Goal: Communication & Community: Answer question/provide support

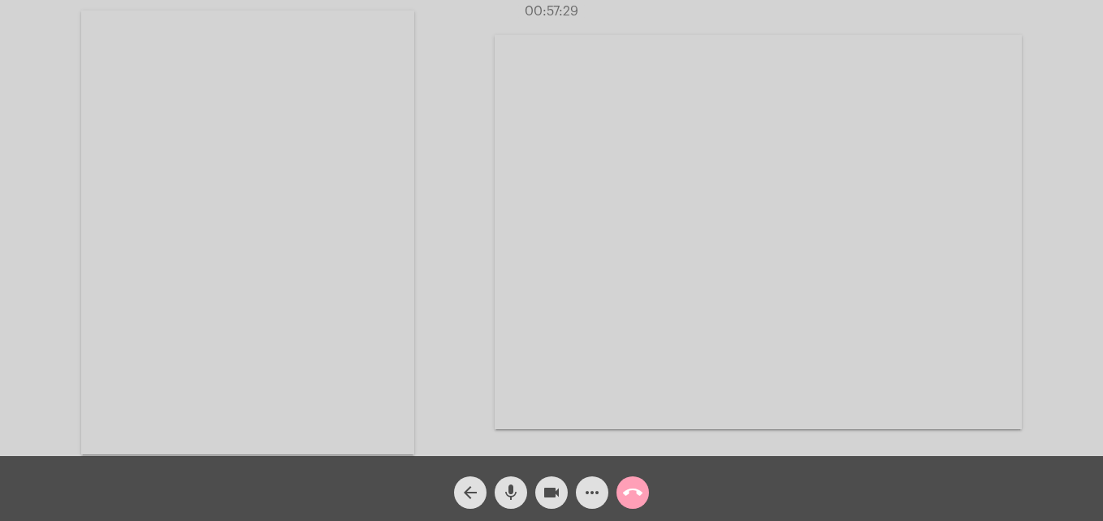
click at [634, 484] on mat-icon "call_end" at bounding box center [632, 492] width 19 height 19
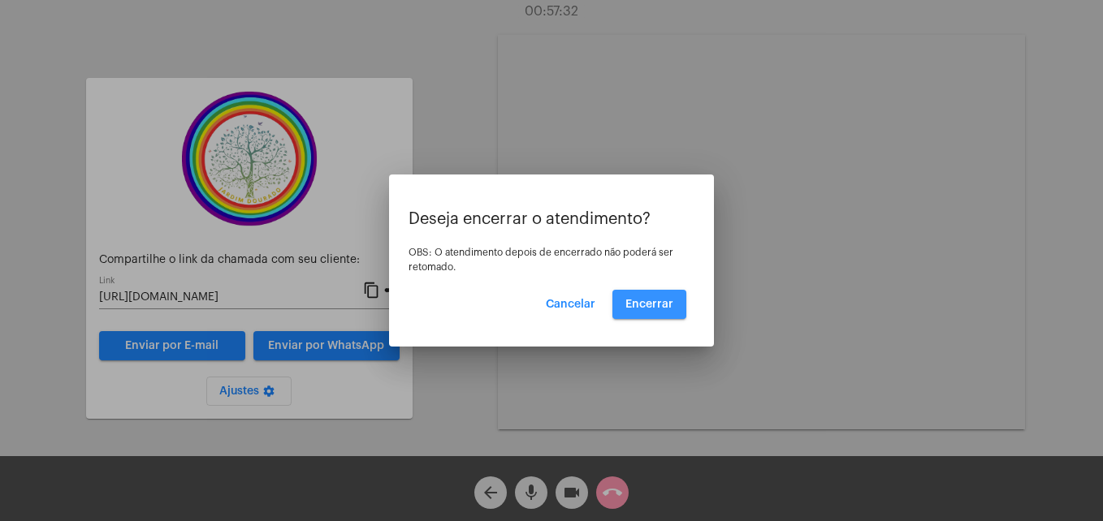
click at [653, 313] on button "Encerrar" at bounding box center [649, 304] width 74 height 29
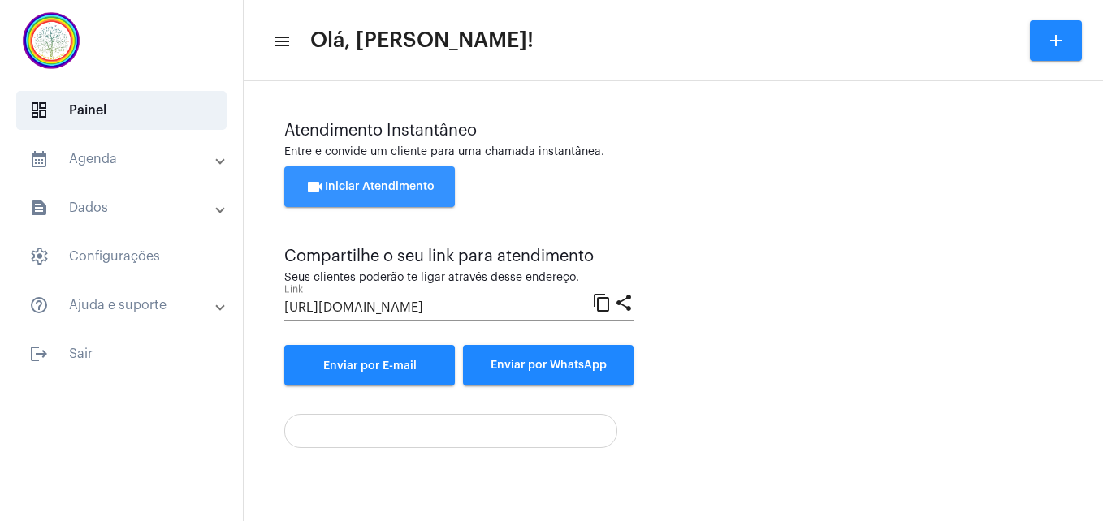
click at [366, 180] on button "videocam Iniciar Atendimento" at bounding box center [369, 186] width 171 height 41
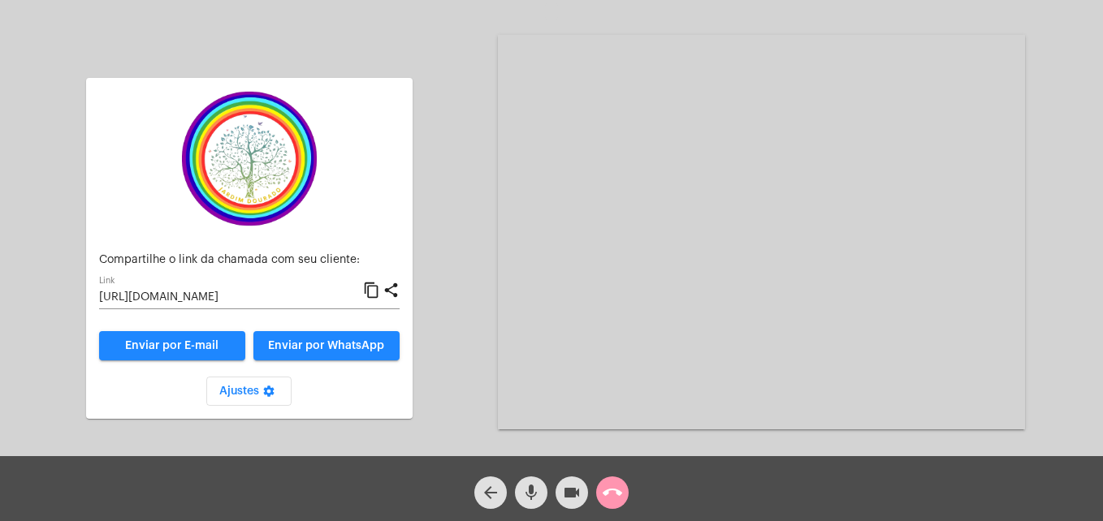
click at [369, 294] on mat-icon "content_copy" at bounding box center [371, 290] width 17 height 19
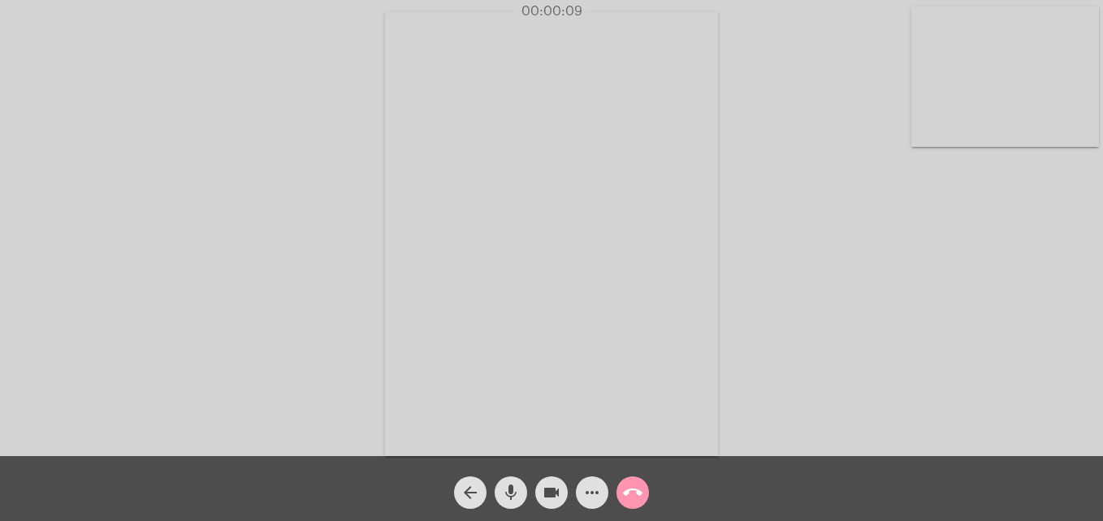
click at [931, 142] on video at bounding box center [1005, 76] width 188 height 140
click at [425, 436] on video at bounding box center [699, 233] width 592 height 444
